Goal: Task Accomplishment & Management: Manage account settings

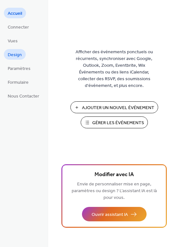
click at [15, 57] on span "Design" at bounding box center [15, 55] width 14 height 7
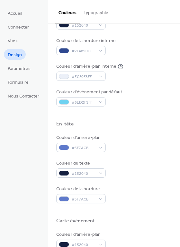
scroll to position [130, 0]
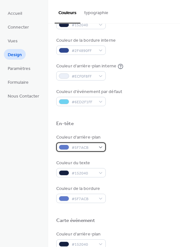
click at [95, 148] on div "#5F7ACB" at bounding box center [80, 146] width 49 height 9
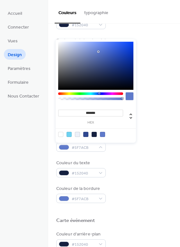
click at [93, 134] on div at bounding box center [93, 134] width 5 height 5
type input "*******"
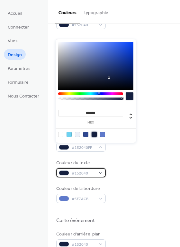
click at [102, 172] on div "#152040" at bounding box center [80, 172] width 49 height 9
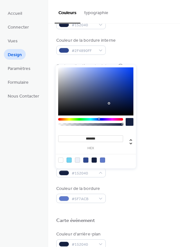
click at [61, 160] on div at bounding box center [60, 160] width 5 height 5
type input "*******"
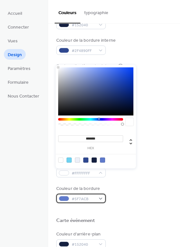
click at [95, 199] on div "#5F7ACB" at bounding box center [80, 198] width 49 height 9
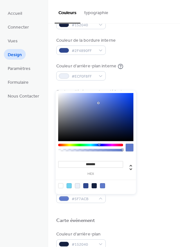
click at [93, 185] on div at bounding box center [93, 185] width 5 height 5
click at [78, 184] on div at bounding box center [77, 185] width 5 height 5
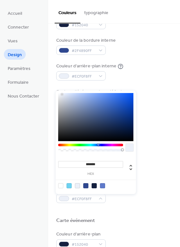
click at [63, 185] on div at bounding box center [60, 185] width 5 height 5
type input "*******"
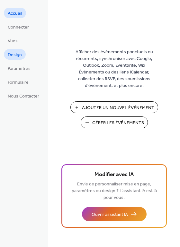
click at [16, 54] on span "Design" at bounding box center [15, 55] width 14 height 7
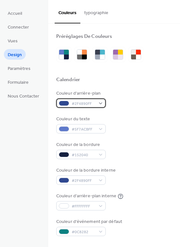
click at [72, 104] on span "#2F4890FF" at bounding box center [84, 103] width 24 height 7
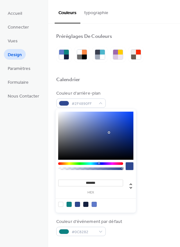
click at [85, 204] on div at bounding box center [85, 204] width 5 height 5
click at [79, 205] on div at bounding box center [77, 204] width 5 height 5
click at [85, 203] on div at bounding box center [85, 204] width 5 height 5
type input "*******"
click at [144, 99] on div "Couleur d'arrière-plan #152040FF" at bounding box center [114, 99] width 116 height 18
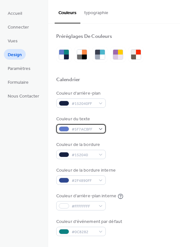
click at [80, 127] on span "#5F7ACBFF" at bounding box center [84, 129] width 24 height 7
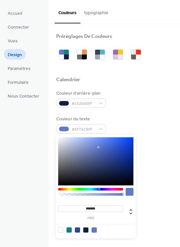
click at [77, 230] on div at bounding box center [77, 230] width 5 height 5
click at [61, 230] on div at bounding box center [60, 230] width 5 height 5
type input "*******"
click at [138, 126] on div "Couleur du texte #FFFFFFFF" at bounding box center [114, 125] width 116 height 18
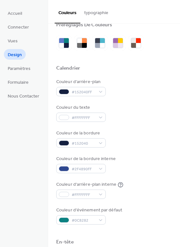
scroll to position [17, 0]
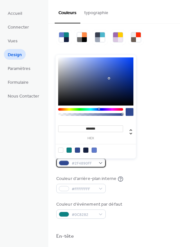
click at [83, 164] on span "#2F4890FF" at bounding box center [84, 163] width 24 height 7
click at [78, 151] on div at bounding box center [77, 150] width 5 height 5
click at [87, 184] on div "Couleur d'arrière-plan interne #FFFFFFFF" at bounding box center [89, 185] width 67 height 18
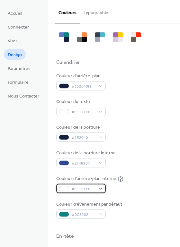
click at [87, 186] on span "#FFFFFFFF" at bounding box center [84, 189] width 24 height 7
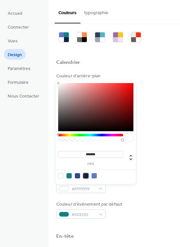
click at [85, 176] on div at bounding box center [85, 175] width 5 height 5
type input "*******"
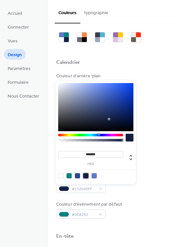
click at [156, 97] on div "Couleur d'arrière-plan #152040FF Couleur du texte #FFFFFFFF Couleur de la bordu…" at bounding box center [114, 146] width 116 height 146
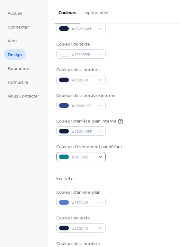
scroll to position [75, 0]
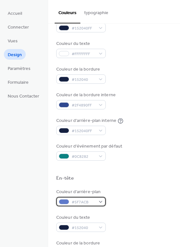
click at [93, 200] on span "#5F7ACB" at bounding box center [84, 202] width 24 height 7
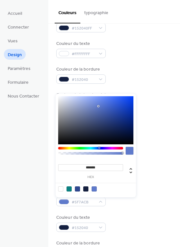
click at [59, 188] on div at bounding box center [60, 188] width 5 height 5
type input "*******"
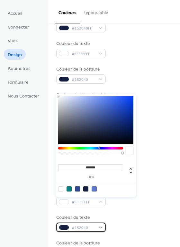
click at [98, 228] on div "#152040" at bounding box center [80, 227] width 49 height 9
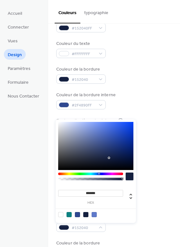
click at [63, 214] on div at bounding box center [60, 214] width 5 height 5
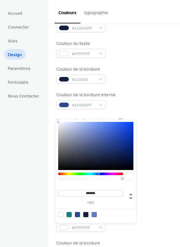
click at [86, 214] on div at bounding box center [85, 214] width 5 height 5
type input "*******"
